Goal: Transaction & Acquisition: Download file/media

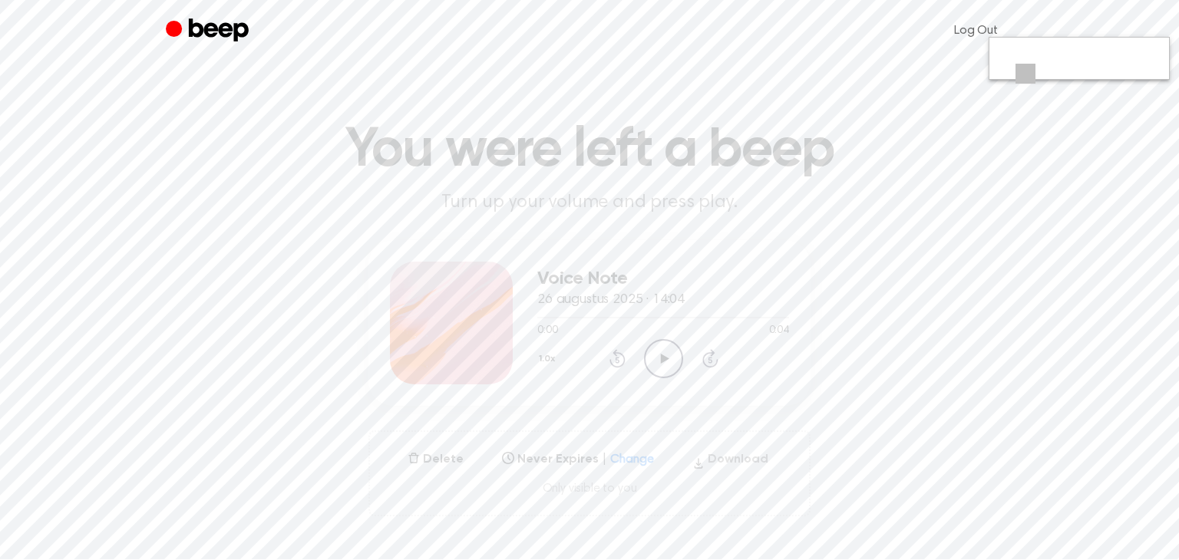
click at [720, 454] on button "Download" at bounding box center [730, 462] width 88 height 25
click at [734, 457] on button "Download" at bounding box center [730, 462] width 88 height 25
click at [730, 462] on button "Download" at bounding box center [730, 462] width 88 height 25
